Goal: Navigation & Orientation: Find specific page/section

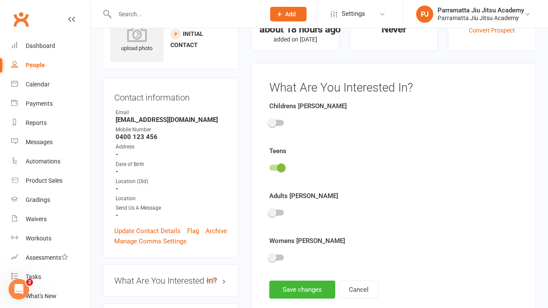
scroll to position [59, 0]
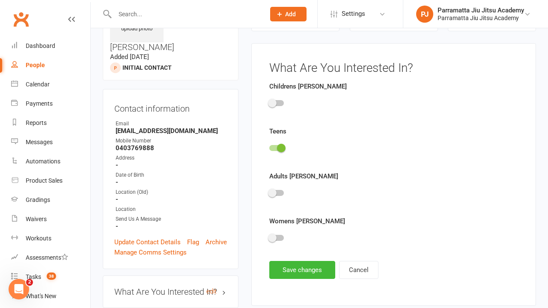
scroll to position [59, 0]
